Goal: Check status: Check status

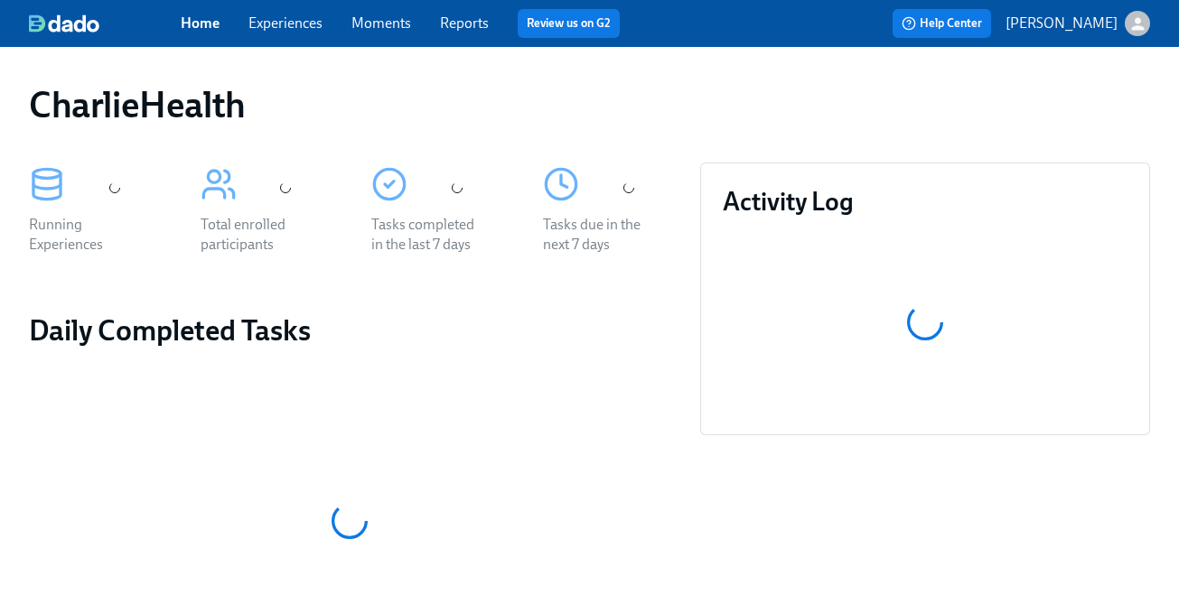
click at [285, 25] on link "Experiences" at bounding box center [285, 22] width 74 height 17
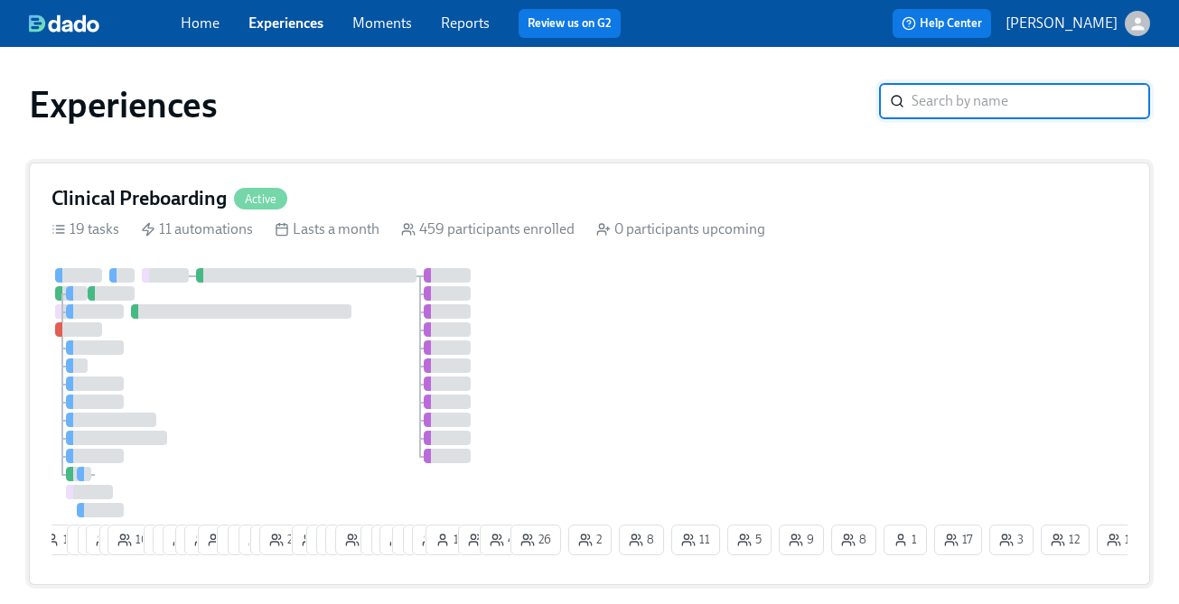
click at [206, 347] on div at bounding box center [278, 392] width 455 height 249
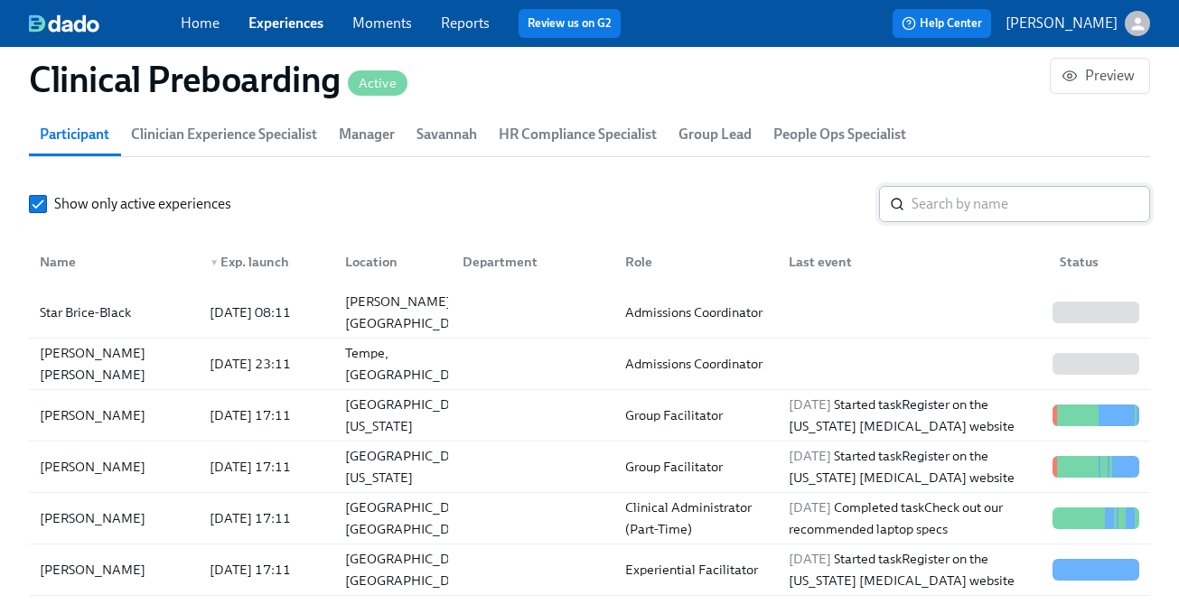
click at [966, 205] on input "search" at bounding box center [1030, 204] width 238 height 36
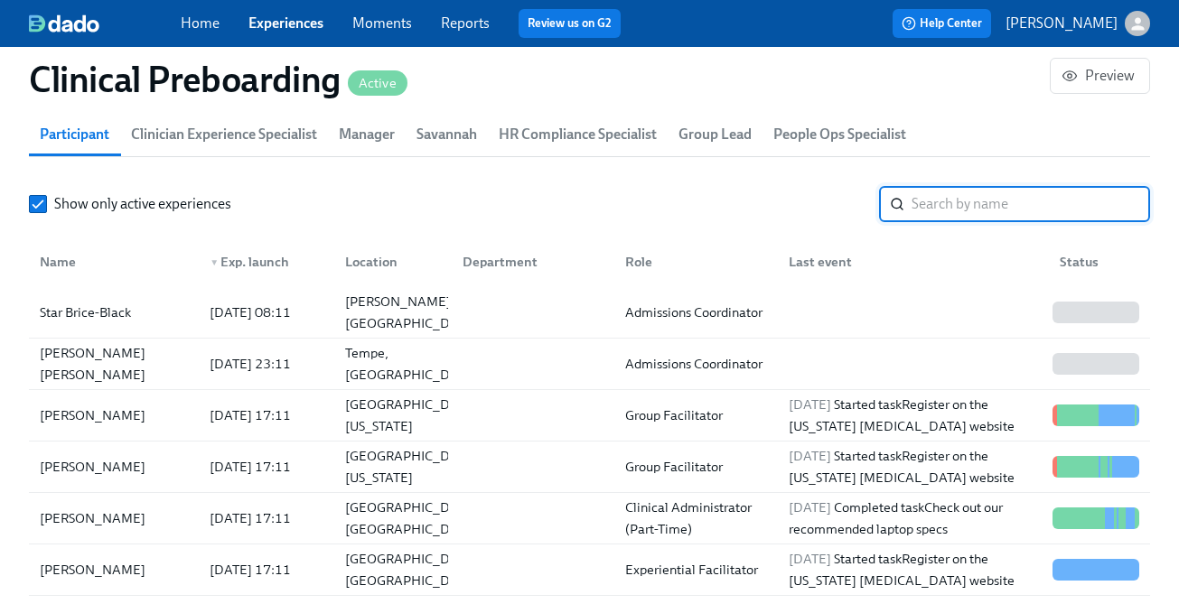
paste input "[PERSON_NAME]"
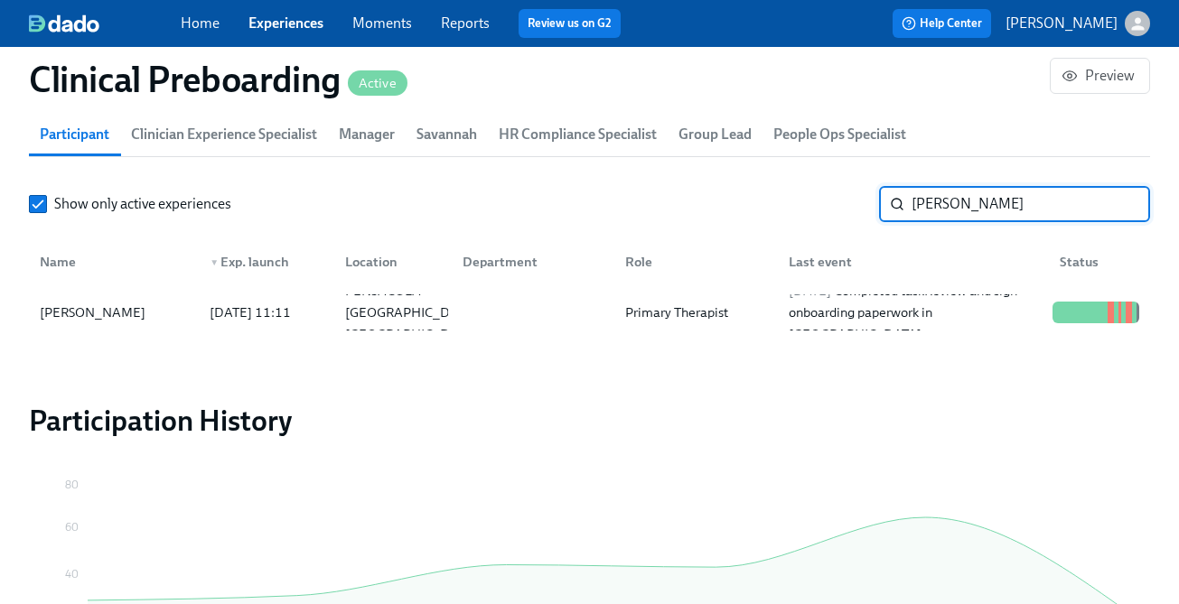
type input "[PERSON_NAME]"
click at [920, 299] on div "2025/08/06 Completed task Review and sign onboarding paperwork in UKG" at bounding box center [913, 312] width 264 height 65
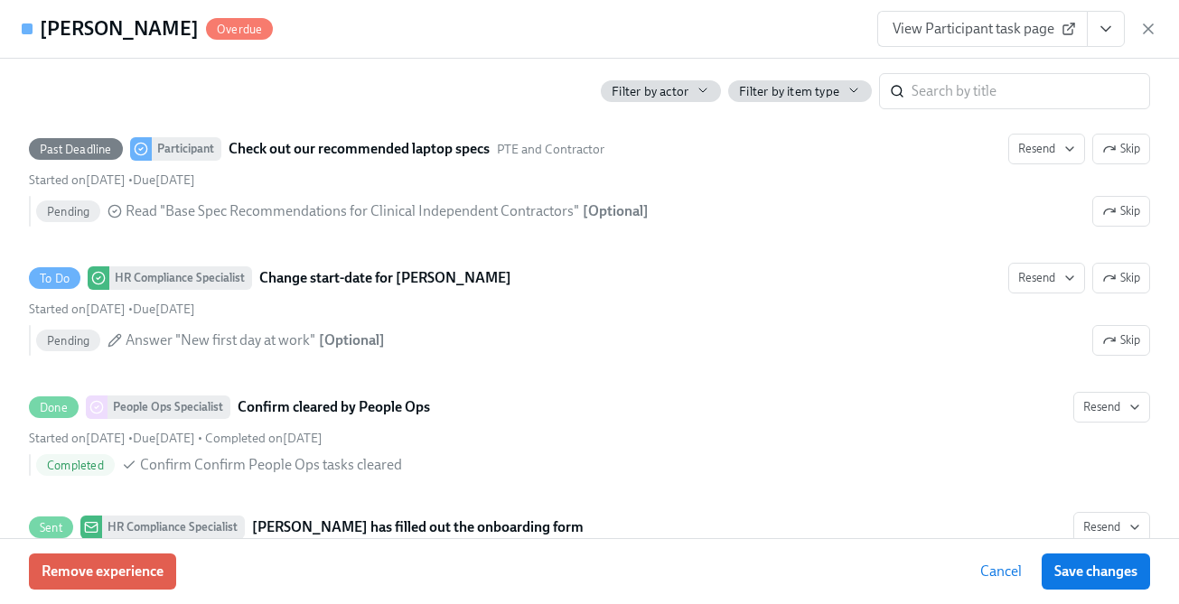
scroll to position [3845, 0]
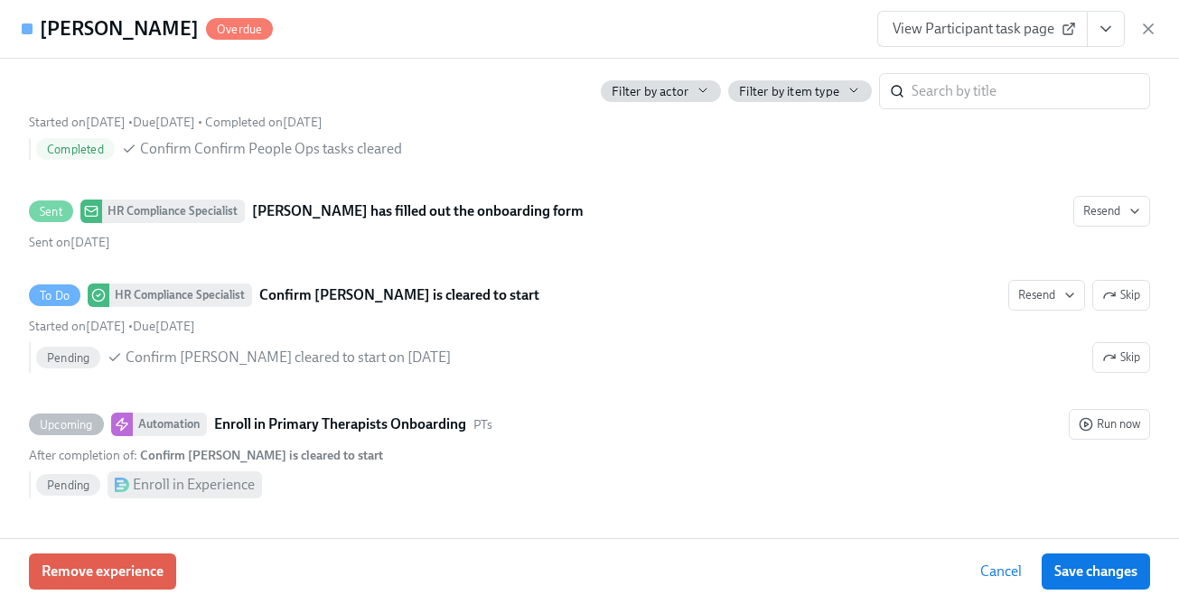
click at [1108, 47] on div "Courtenay Hall Overdue View Participant task page" at bounding box center [589, 29] width 1179 height 59
click at [1106, 34] on icon "View task page" at bounding box center [1105, 29] width 18 height 18
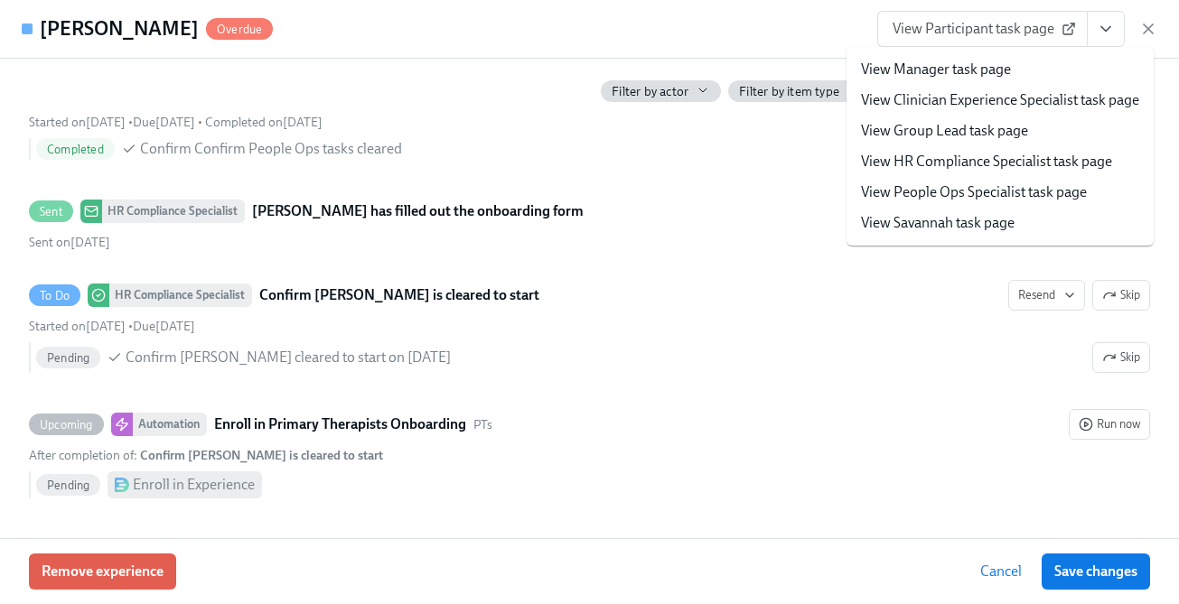
click at [1051, 167] on link "View HR Compliance Specialist task page" at bounding box center [986, 162] width 251 height 20
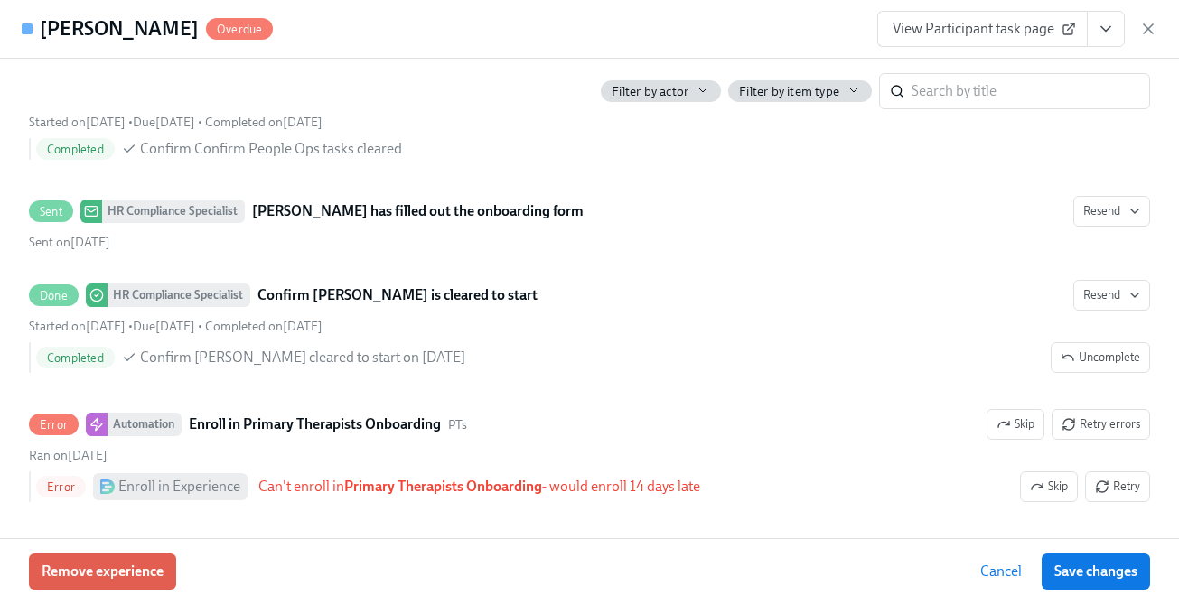
scroll to position [0, 23410]
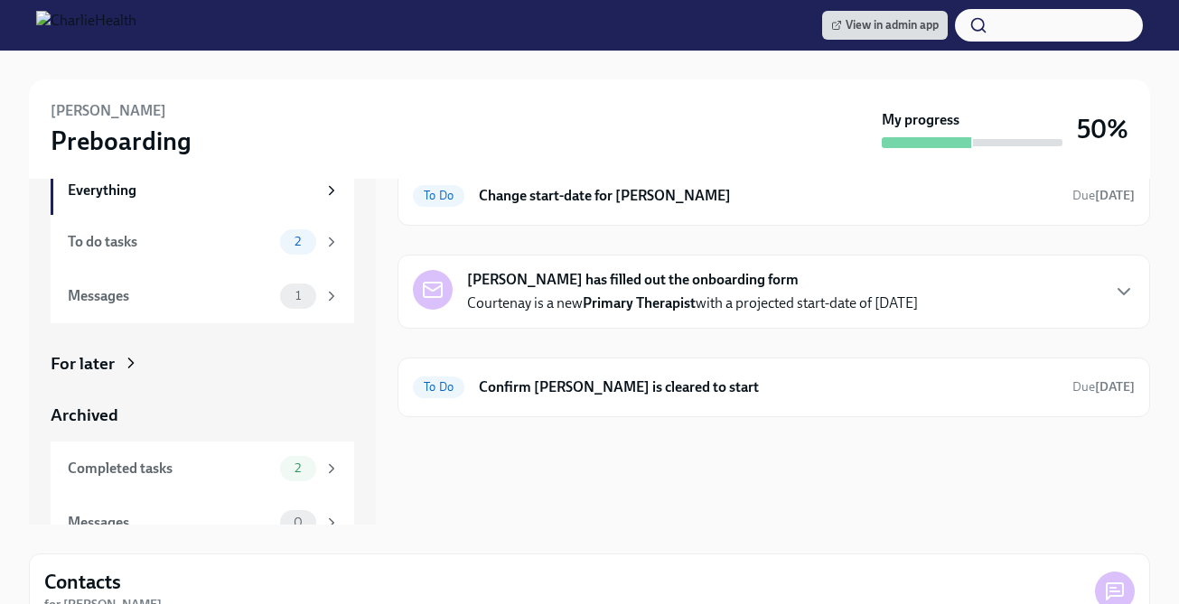
scroll to position [90, 0]
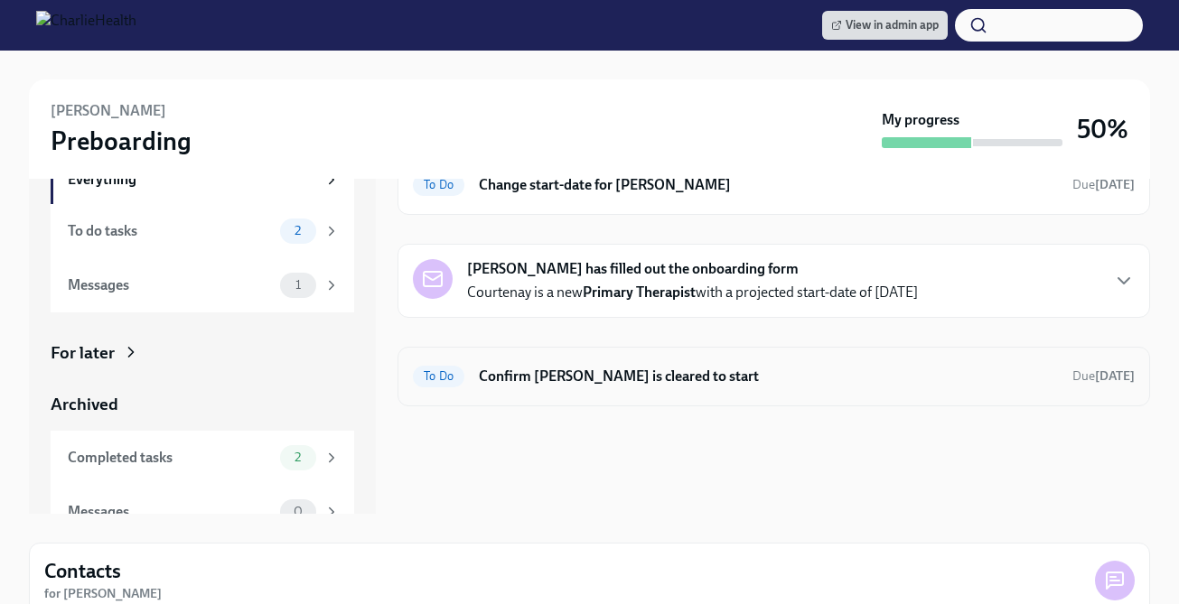
click at [769, 367] on h6 "Confirm [PERSON_NAME] is cleared to start" at bounding box center [768, 377] width 579 height 20
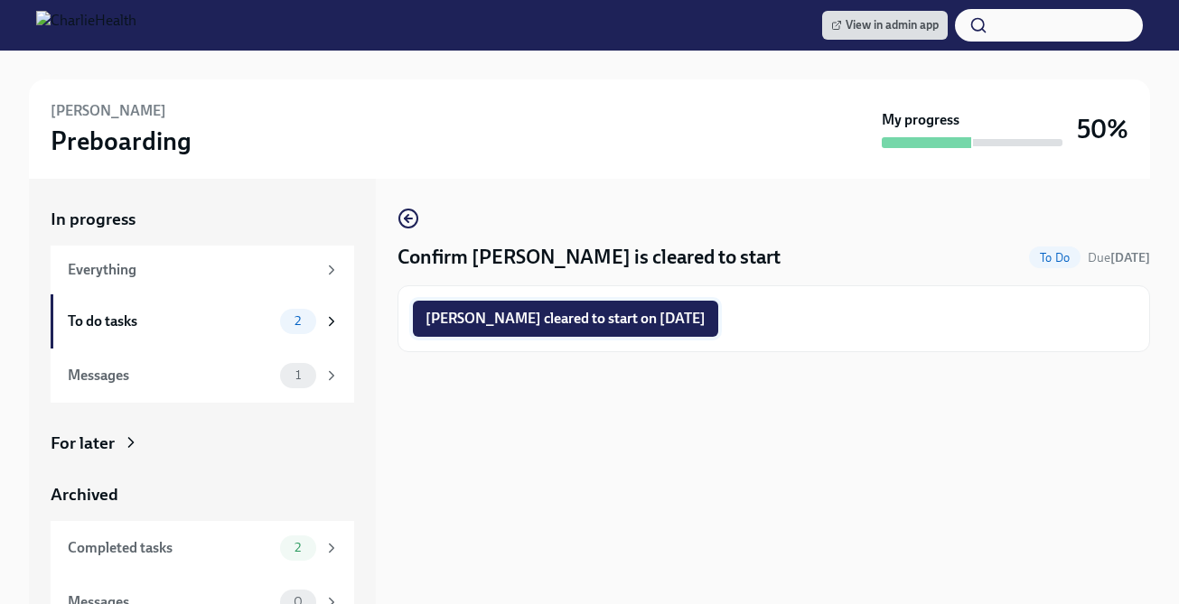
click at [621, 319] on span "[PERSON_NAME] cleared to start on [DATE]" at bounding box center [565, 319] width 280 height 18
